Goal: Task Accomplishment & Management: Complete application form

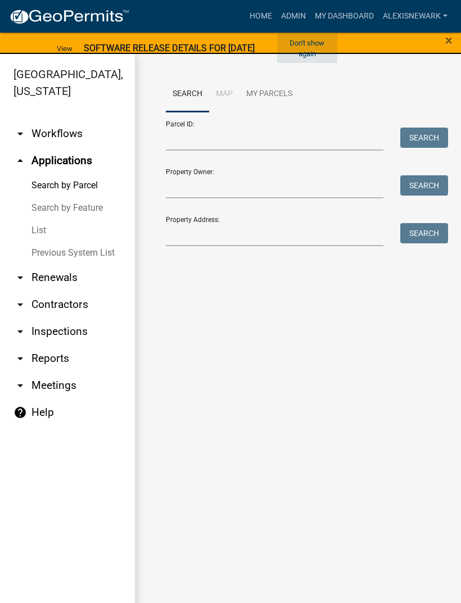
click at [316, 39] on button "Don't show again" at bounding box center [307, 48] width 60 height 29
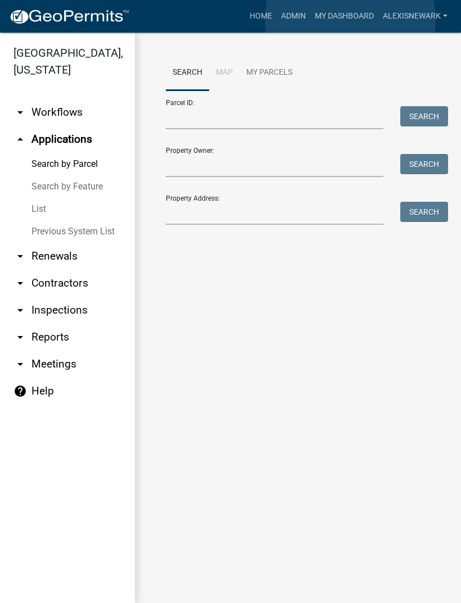
click at [351, 19] on link "My Dashboard" at bounding box center [344, 16] width 68 height 21
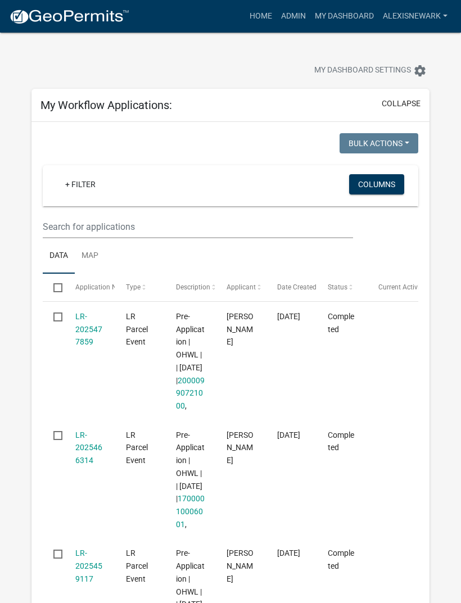
click at [296, 12] on link "Admin" at bounding box center [294, 16] width 34 height 21
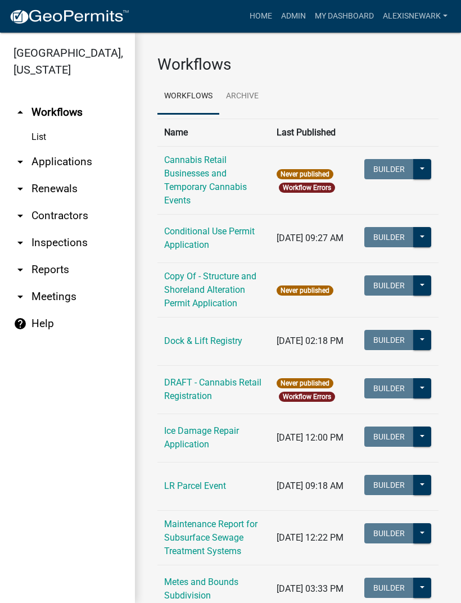
click at [80, 161] on link "arrow_drop_down Applications" at bounding box center [67, 161] width 135 height 27
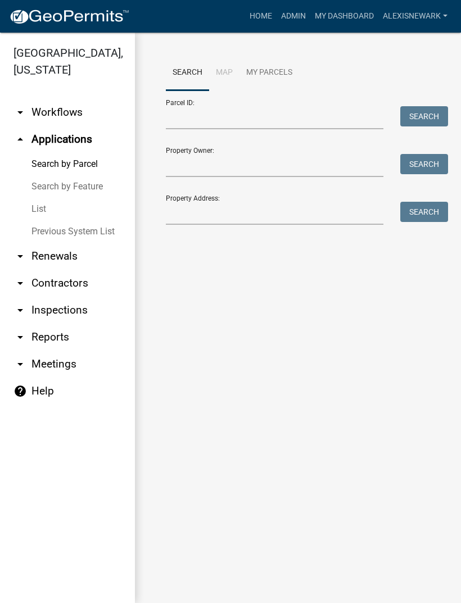
click at [74, 305] on link "arrow_drop_down Inspections" at bounding box center [67, 310] width 135 height 27
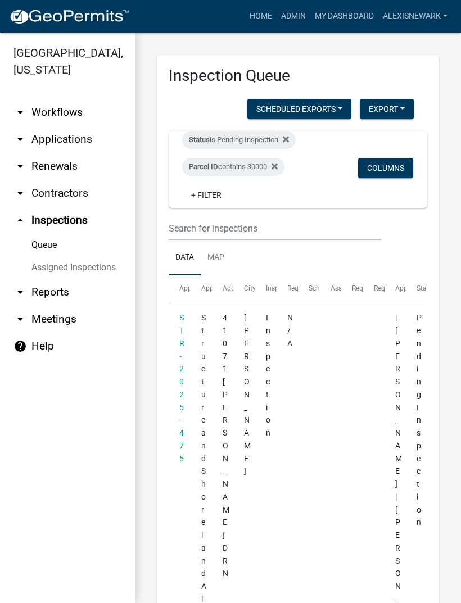
click at [71, 119] on link "arrow_drop_down Workflows" at bounding box center [67, 112] width 135 height 27
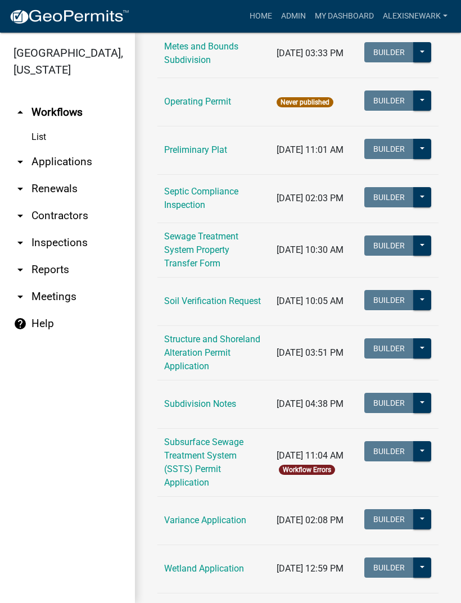
scroll to position [555, 0]
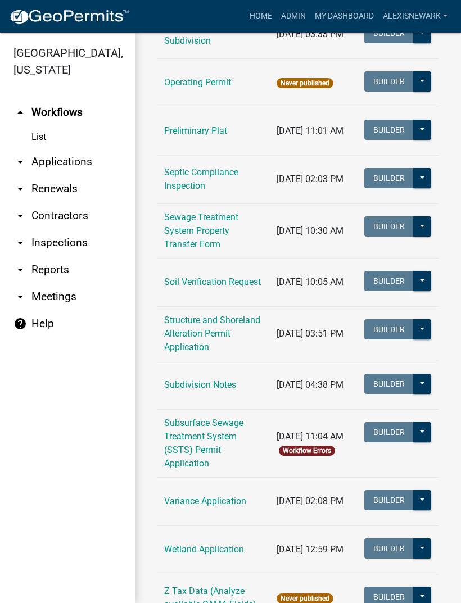
click at [220, 431] on link "Subsurface Sewage Treatment System (SSTS) Permit Application" at bounding box center [203, 443] width 79 height 51
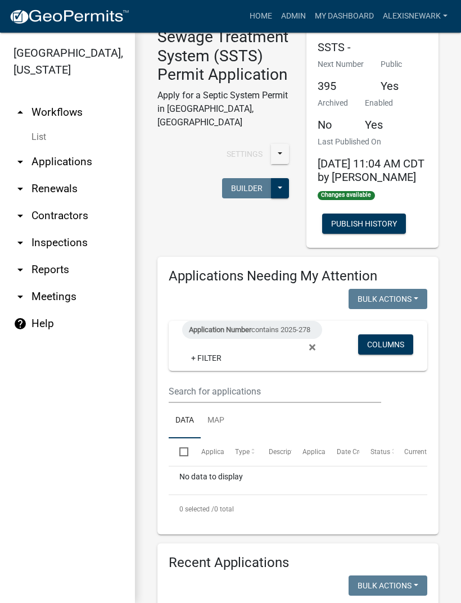
scroll to position [52, 0]
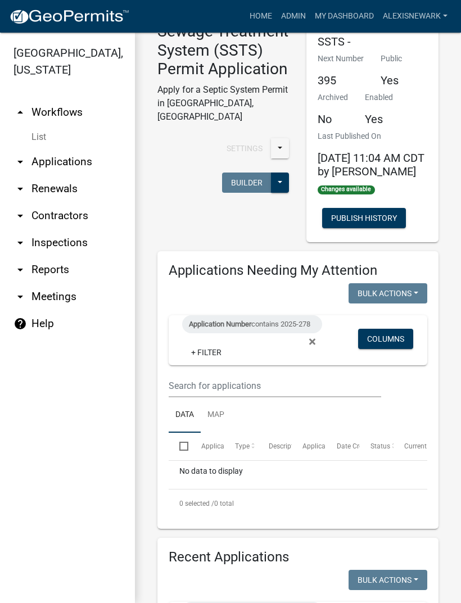
click at [288, 328] on div "Application Number contains 2025-278" at bounding box center [252, 324] width 140 height 18
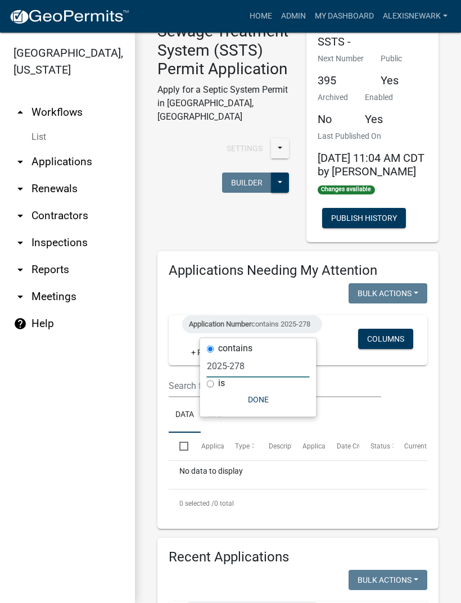
click at [255, 368] on input "2025-278" at bounding box center [258, 366] width 103 height 23
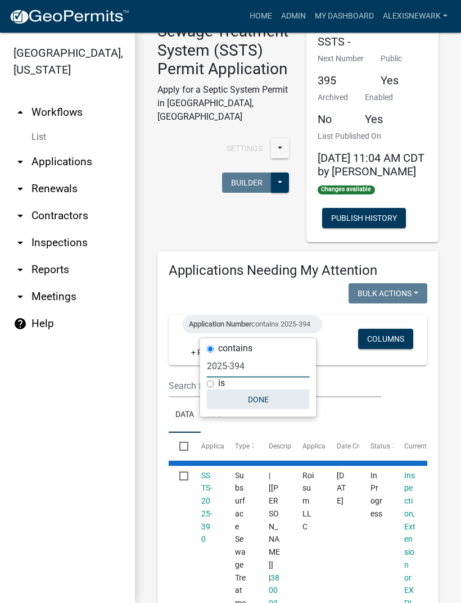
type input "2025-394"
click at [260, 395] on button "Done" at bounding box center [258, 400] width 103 height 20
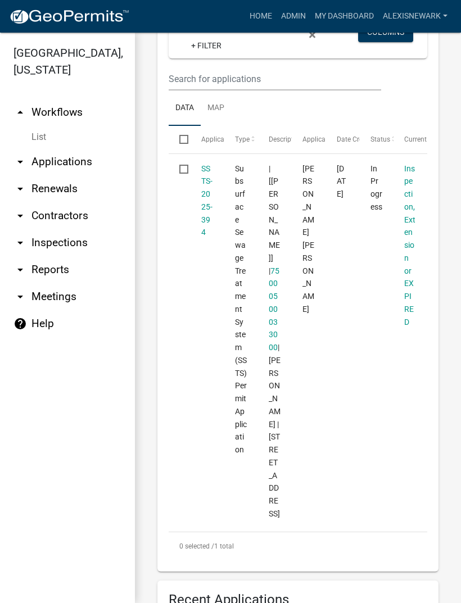
scroll to position [367, 0]
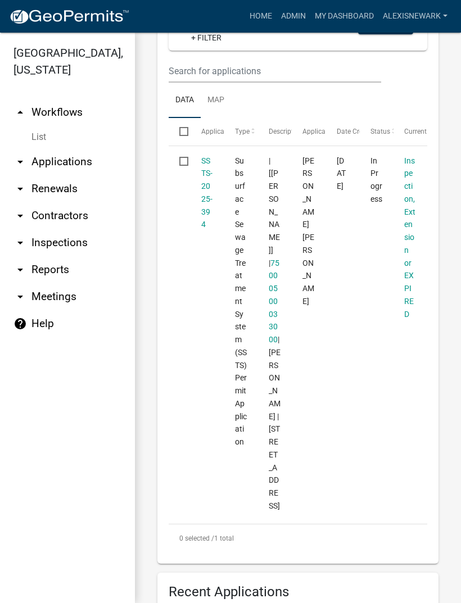
click at [197, 189] on datatable-body-cell "SSTS-2025-394" at bounding box center [207, 333] width 34 height 374
click at [202, 196] on div "SSTS-2025-394" at bounding box center [207, 193] width 12 height 77
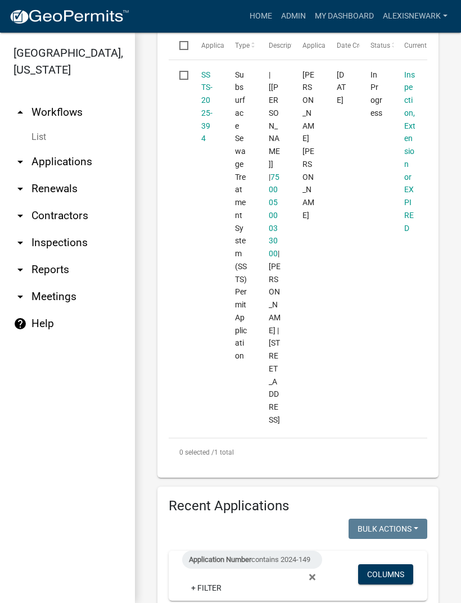
scroll to position [446, 0]
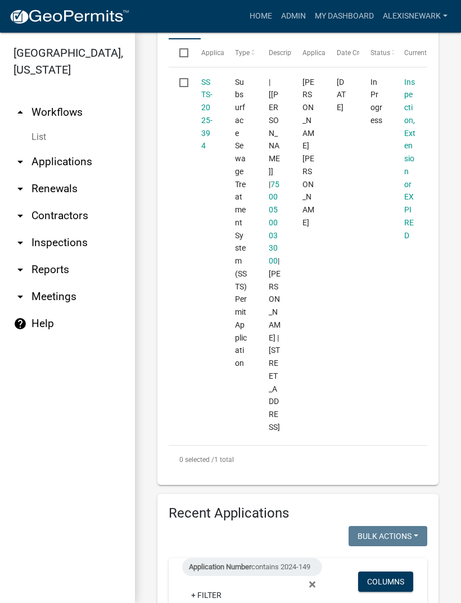
click at [204, 114] on link "SSTS-2025-394" at bounding box center [206, 114] width 11 height 73
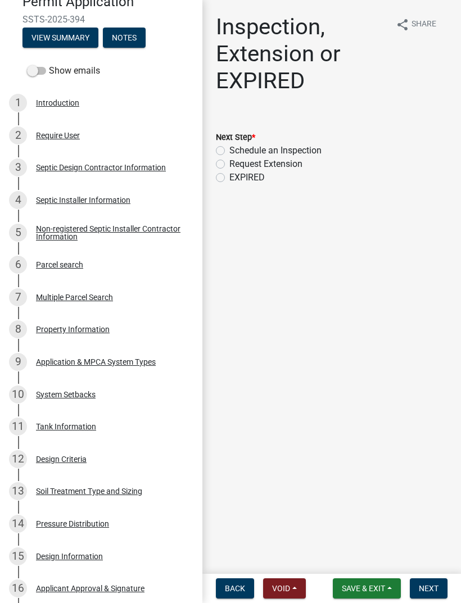
scroll to position [146, 0]
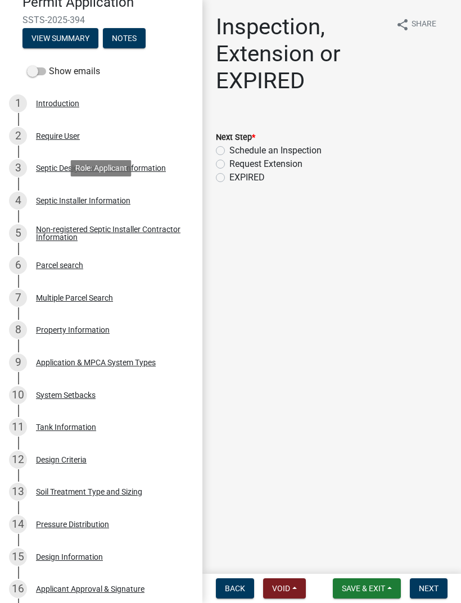
click at [126, 201] on div "Septic Installer Information" at bounding box center [83, 201] width 94 height 8
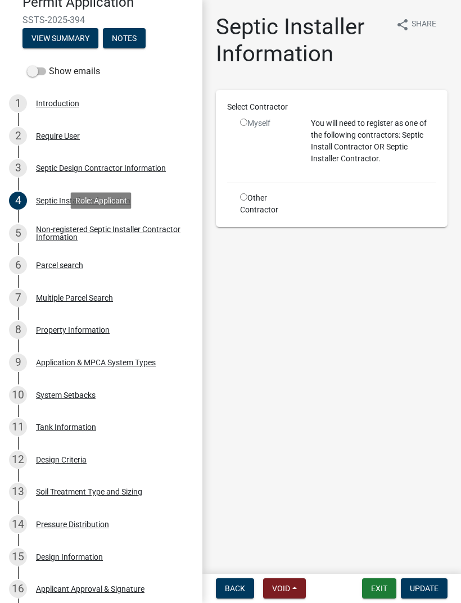
click at [157, 231] on div "Non-registered Septic Installer Contractor Information" at bounding box center [110, 233] width 148 height 16
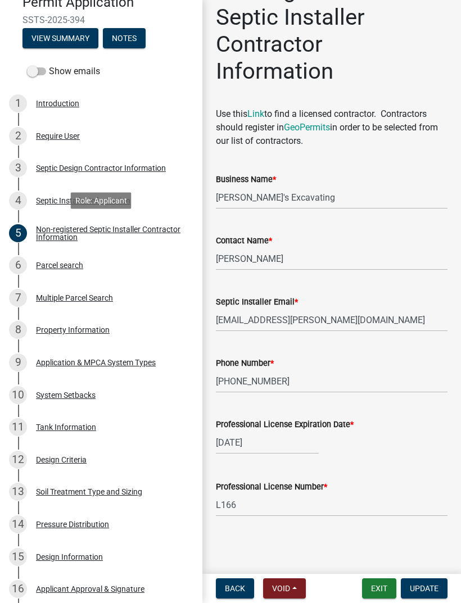
scroll to position [13, 0]
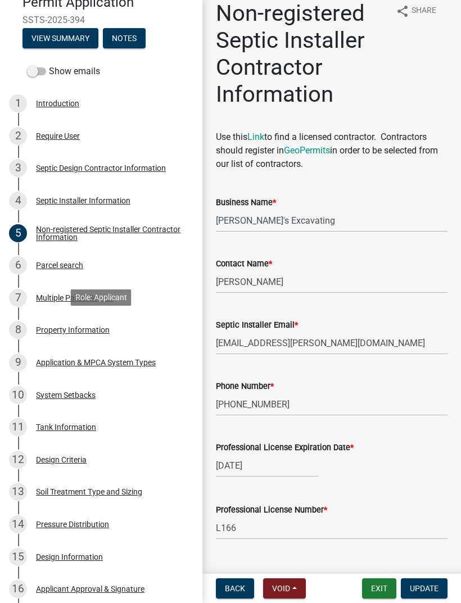
click at [97, 329] on div "Property Information" at bounding box center [73, 330] width 74 height 8
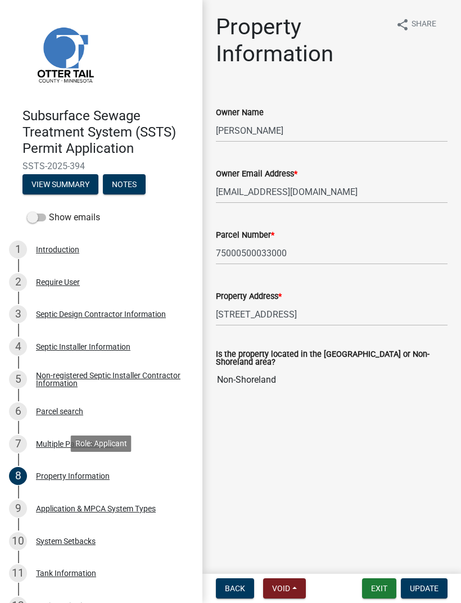
scroll to position [0, 0]
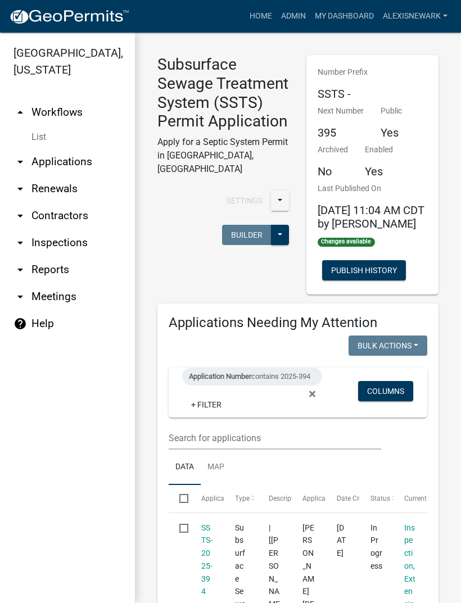
click at [284, 373] on div "Application Number contains 2025-394" at bounding box center [252, 377] width 140 height 18
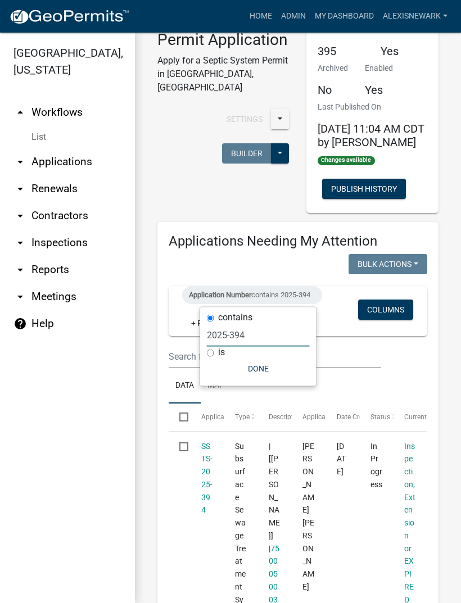
click at [273, 337] on input "2025-394" at bounding box center [258, 335] width 103 height 23
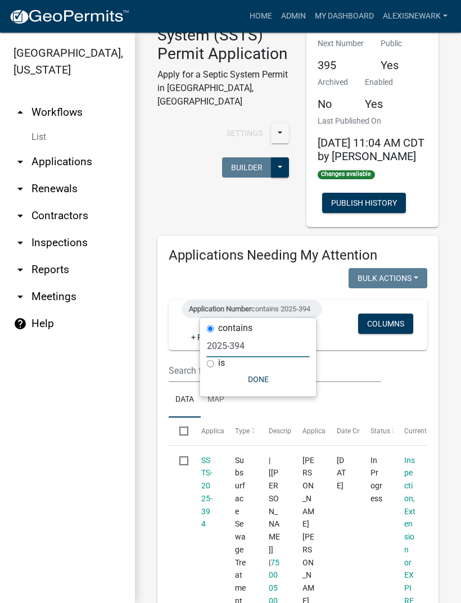
click at [273, 342] on input "2025-394" at bounding box center [258, 345] width 103 height 23
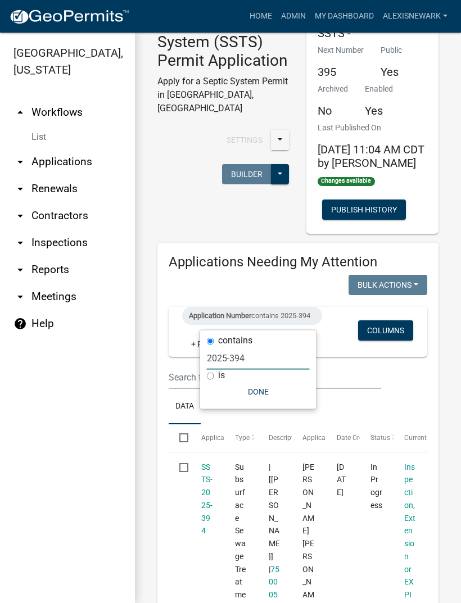
scroll to position [60, 0]
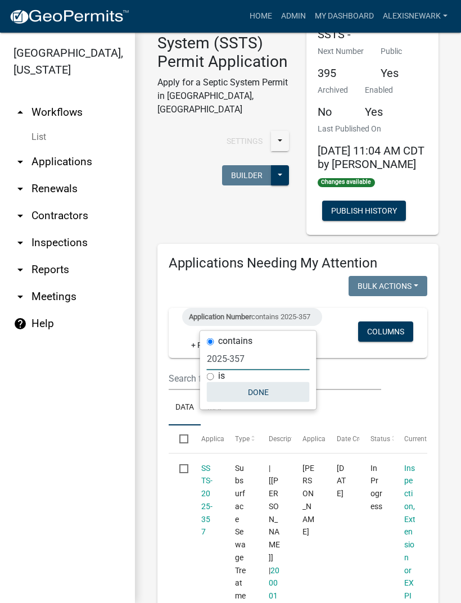
type input "2025-357"
click at [258, 396] on button "Done" at bounding box center [258, 392] width 103 height 20
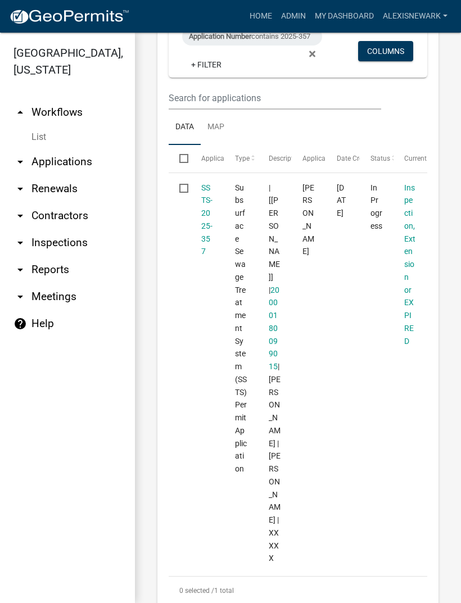
scroll to position [339, 0]
click at [202, 238] on link "SSTS-2025-357" at bounding box center [206, 220] width 11 height 73
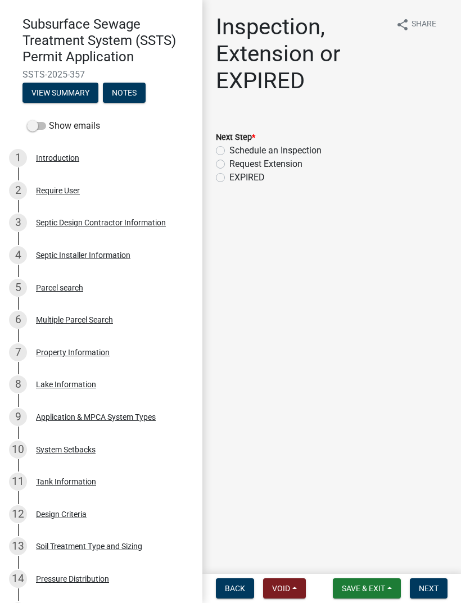
scroll to position [92, 0]
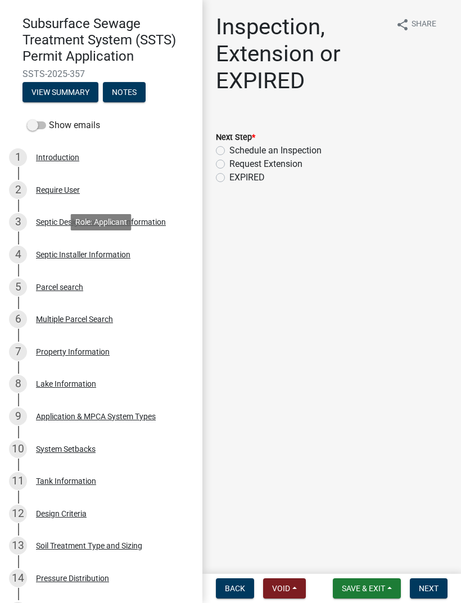
click at [108, 251] on div "Septic Installer Information" at bounding box center [83, 255] width 94 height 8
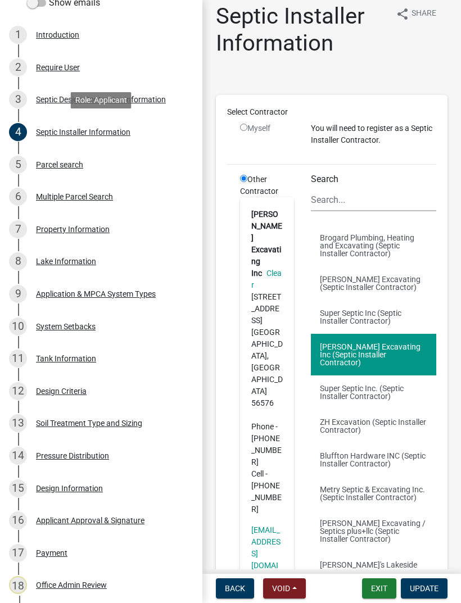
scroll to position [214, 0]
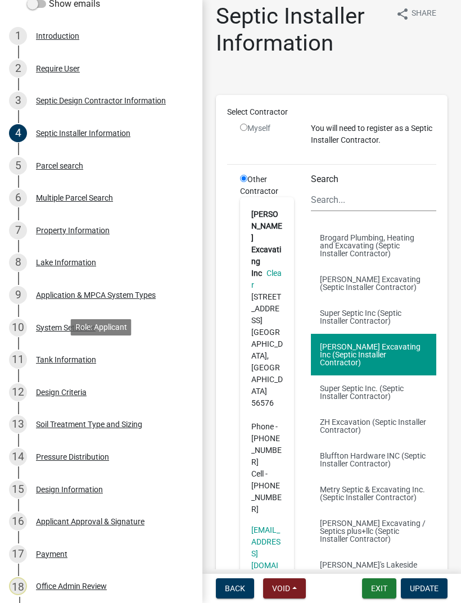
click at [83, 366] on div "11 Tank Information" at bounding box center [96, 360] width 175 height 18
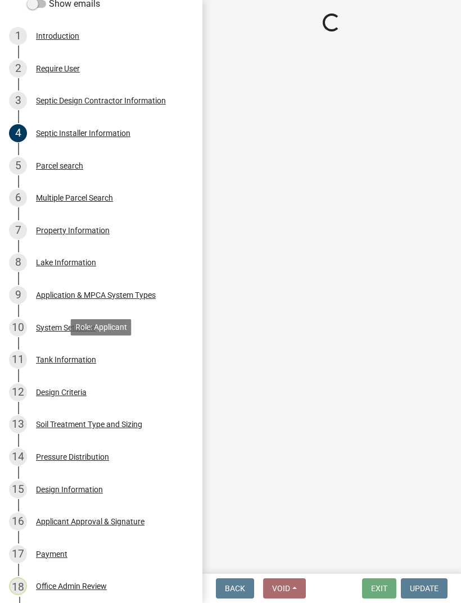
scroll to position [0, 0]
click at [85, 227] on div "Property Information" at bounding box center [73, 231] width 74 height 8
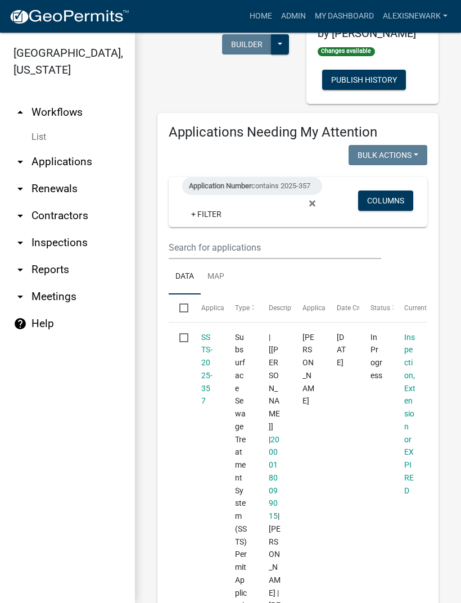
scroll to position [207, 0]
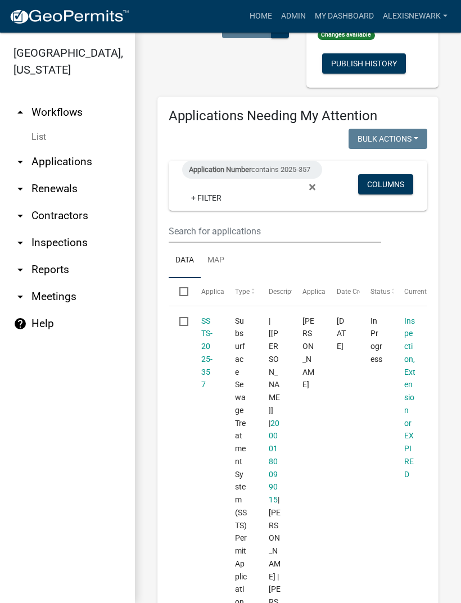
click at [296, 173] on div "Application Number contains 2025-357" at bounding box center [252, 170] width 140 height 18
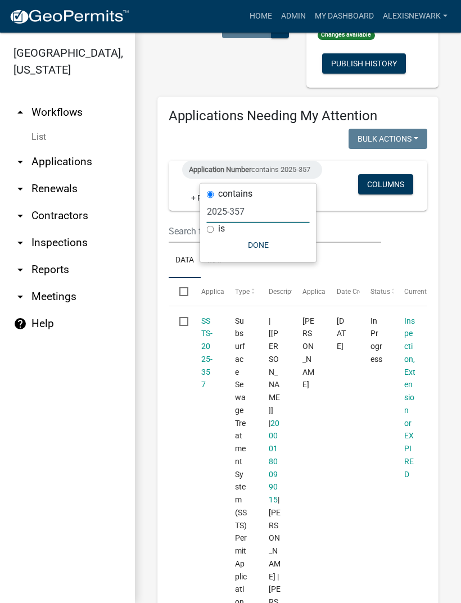
click at [250, 214] on input "2025-357" at bounding box center [258, 211] width 103 height 23
type input "2025-397"
click at [258, 244] on button "Done" at bounding box center [258, 245] width 103 height 20
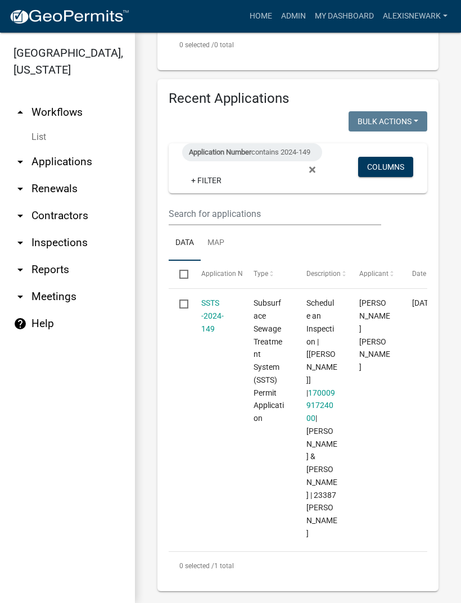
scroll to position [499, 0]
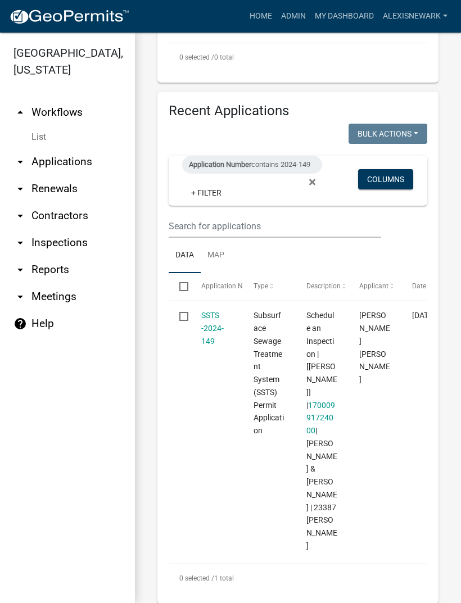
click at [288, 166] on div "Application Number contains 2024-149" at bounding box center [252, 165] width 140 height 18
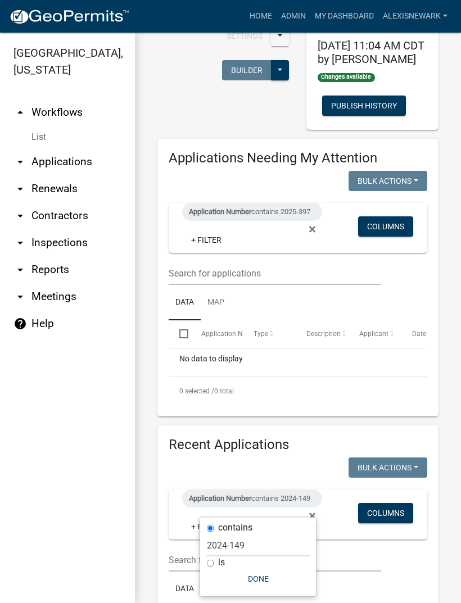
scroll to position [165, 0]
click at [298, 212] on div "Application Number contains 2025-397" at bounding box center [252, 212] width 140 height 18
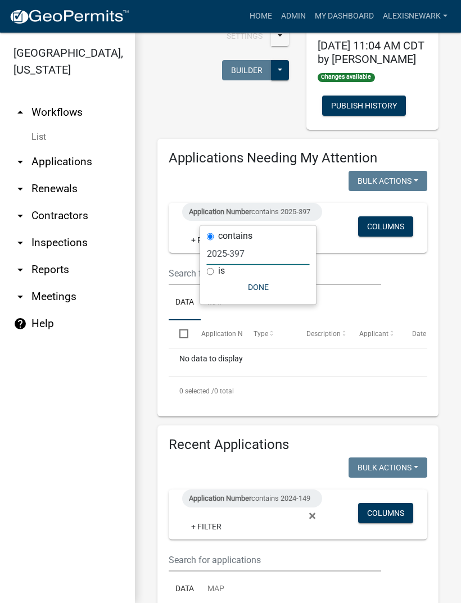
click at [249, 257] on input "2025-397" at bounding box center [258, 253] width 103 height 23
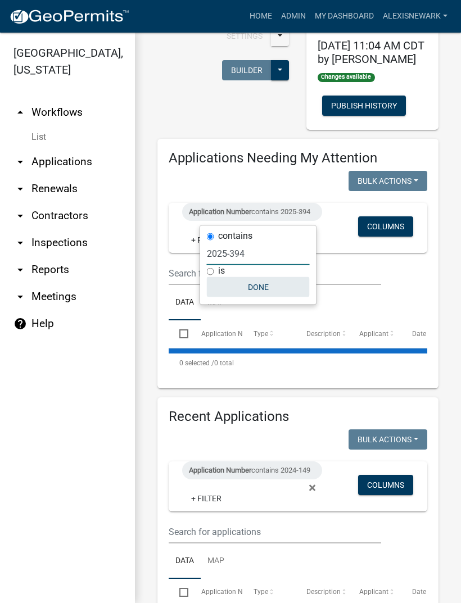
type input "2025-394"
click at [260, 287] on button "Done" at bounding box center [258, 287] width 103 height 20
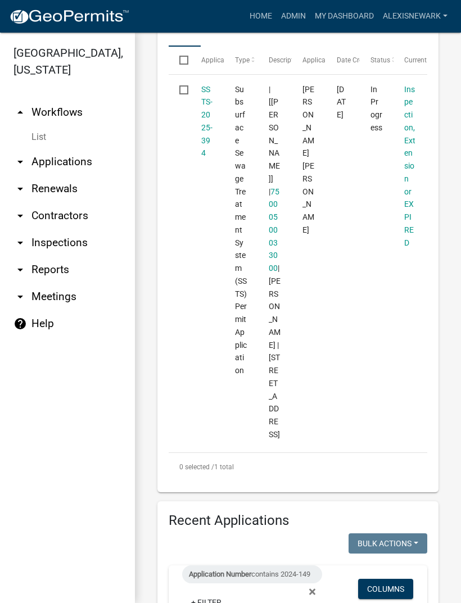
scroll to position [440, 0]
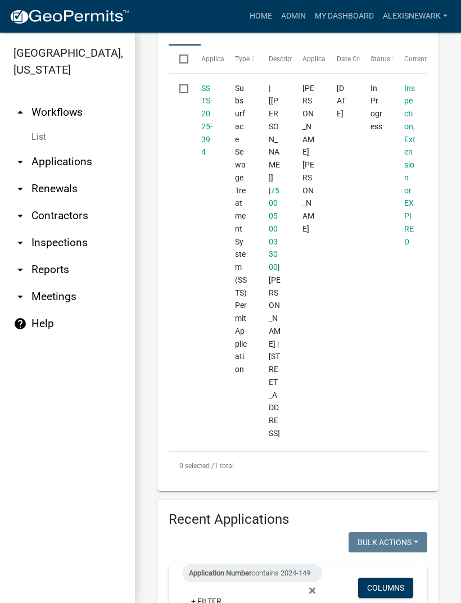
click at [201, 123] on link "SSTS-2025-394" at bounding box center [206, 120] width 11 height 73
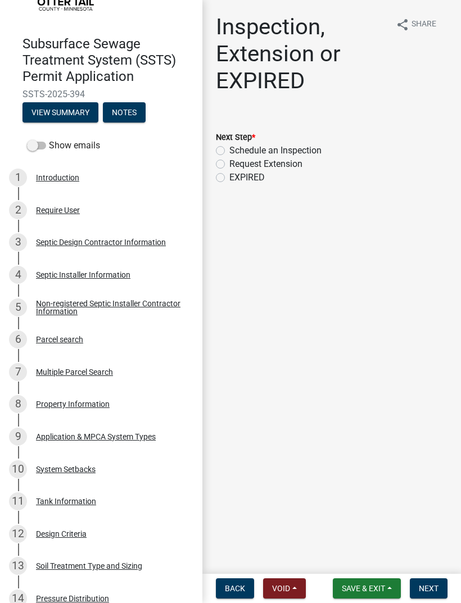
scroll to position [75, 0]
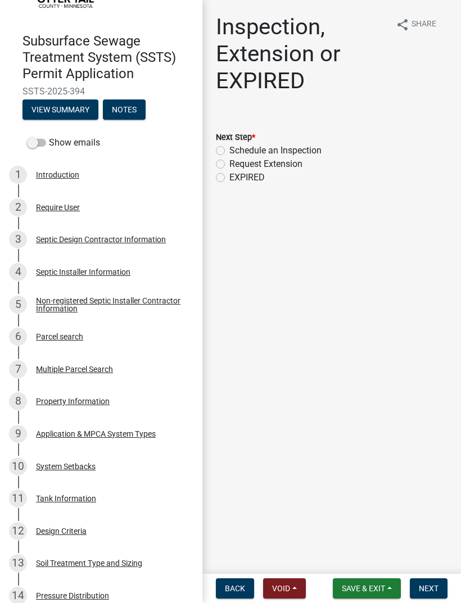
click at [110, 277] on div "4 Septic Installer Information" at bounding box center [96, 272] width 175 height 18
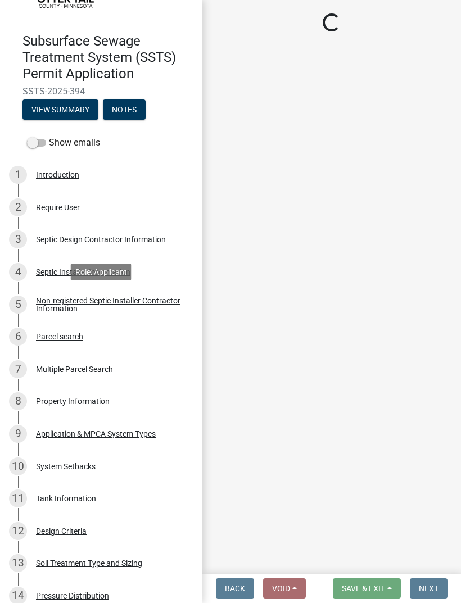
click at [129, 299] on div "Non-registered Septic Installer Contractor Information" at bounding box center [110, 305] width 148 height 16
click at [153, 305] on div "Non-registered Septic Installer Contractor Information" at bounding box center [110, 305] width 148 height 16
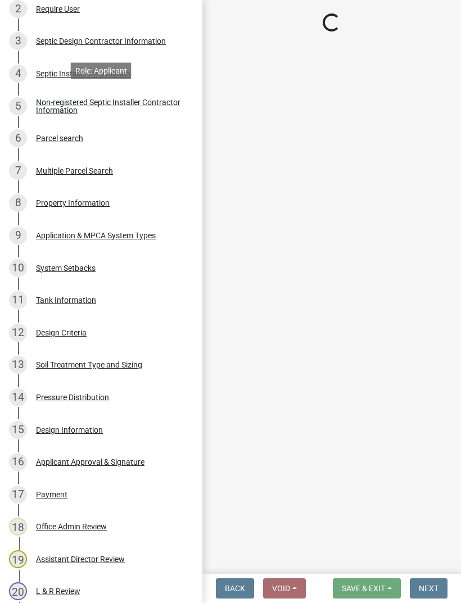
scroll to position [278, 0]
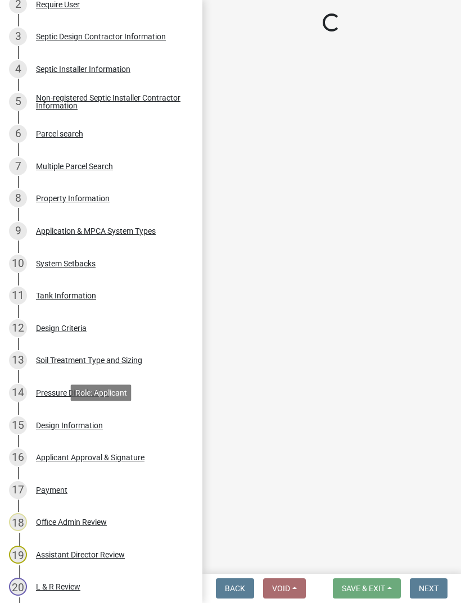
click at [65, 422] on div "Design Information" at bounding box center [69, 426] width 67 height 8
click at [98, 437] on link "15 Design Information" at bounding box center [101, 425] width 202 height 33
click at [88, 427] on div "Design Information" at bounding box center [69, 426] width 67 height 8
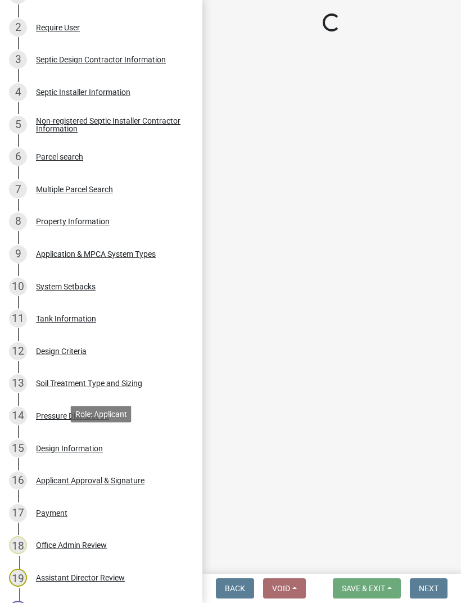
scroll to position [256, 0]
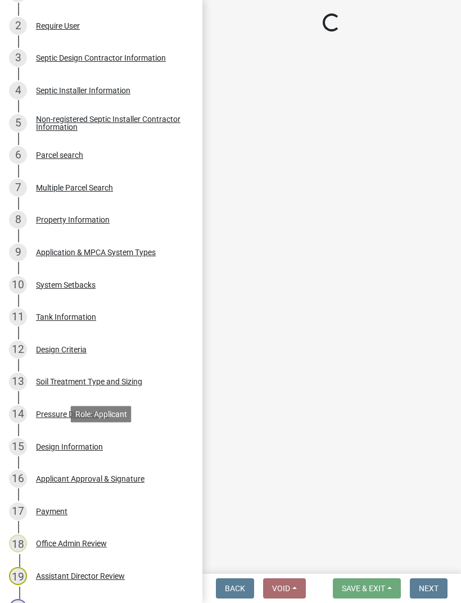
click at [100, 450] on div "15 Design Information" at bounding box center [96, 447] width 175 height 18
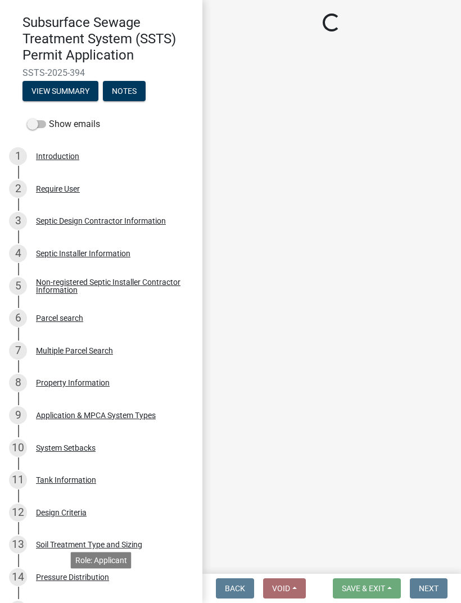
scroll to position [87, 0]
